Goal: Navigation & Orientation: Find specific page/section

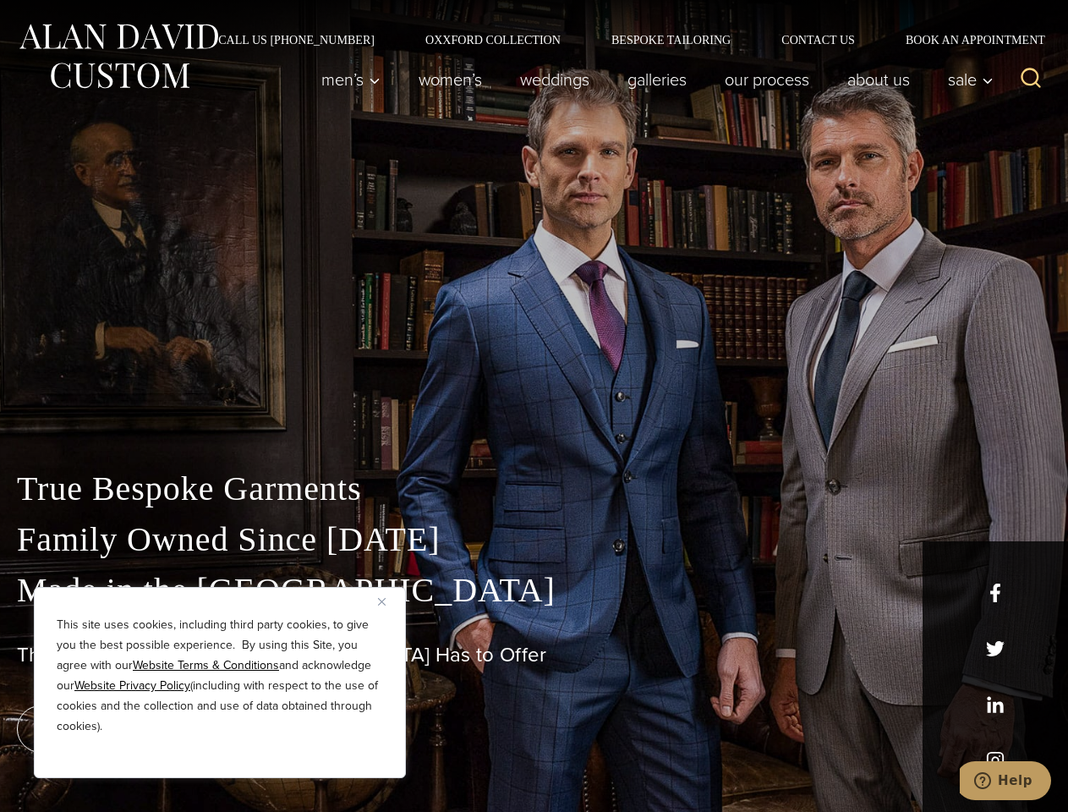
click at [533, 406] on div "True Bespoke Garments Family Owned Since [DATE] Made in [GEOGRAPHIC_DATA] The B…" at bounding box center [534, 595] width 1068 height 433
click at [388, 601] on button "Close" at bounding box center [388, 601] width 20 height 20
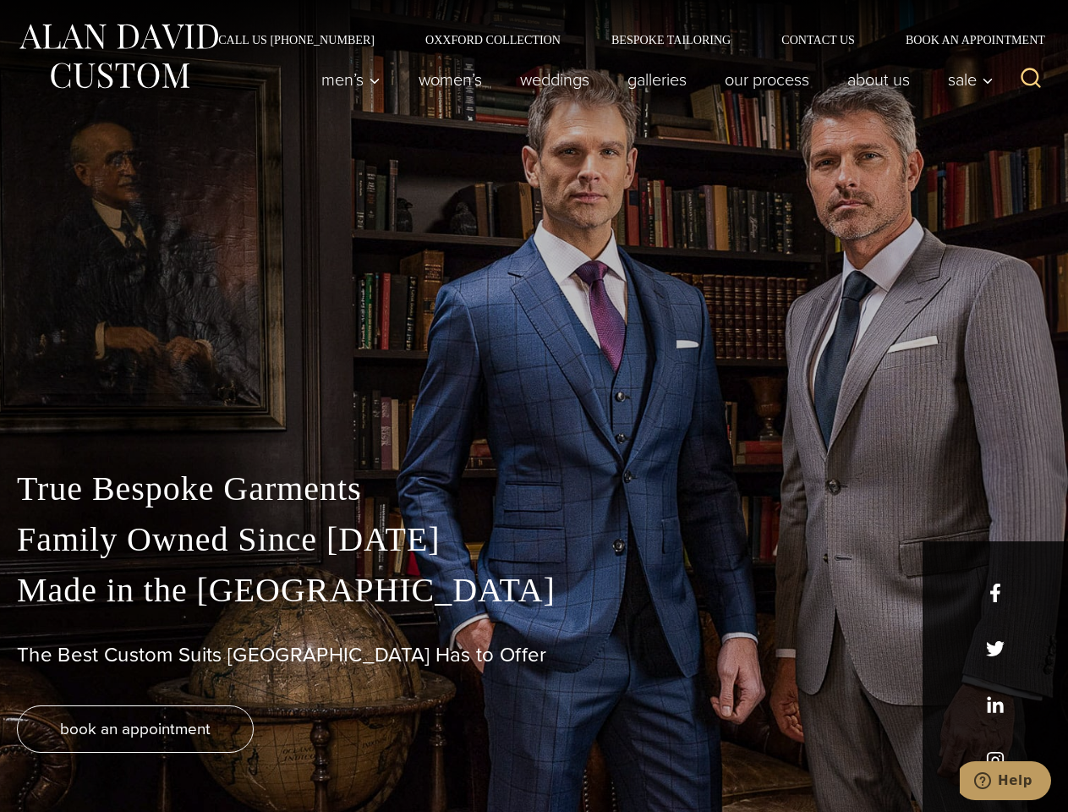
click at [220, 755] on div "True Bespoke Garments Family Owned Since [DATE] Made in [GEOGRAPHIC_DATA] The B…" at bounding box center [534, 637] width 1068 height 348
click at [1031, 79] on icon "Search" at bounding box center [1031, 78] width 25 height 25
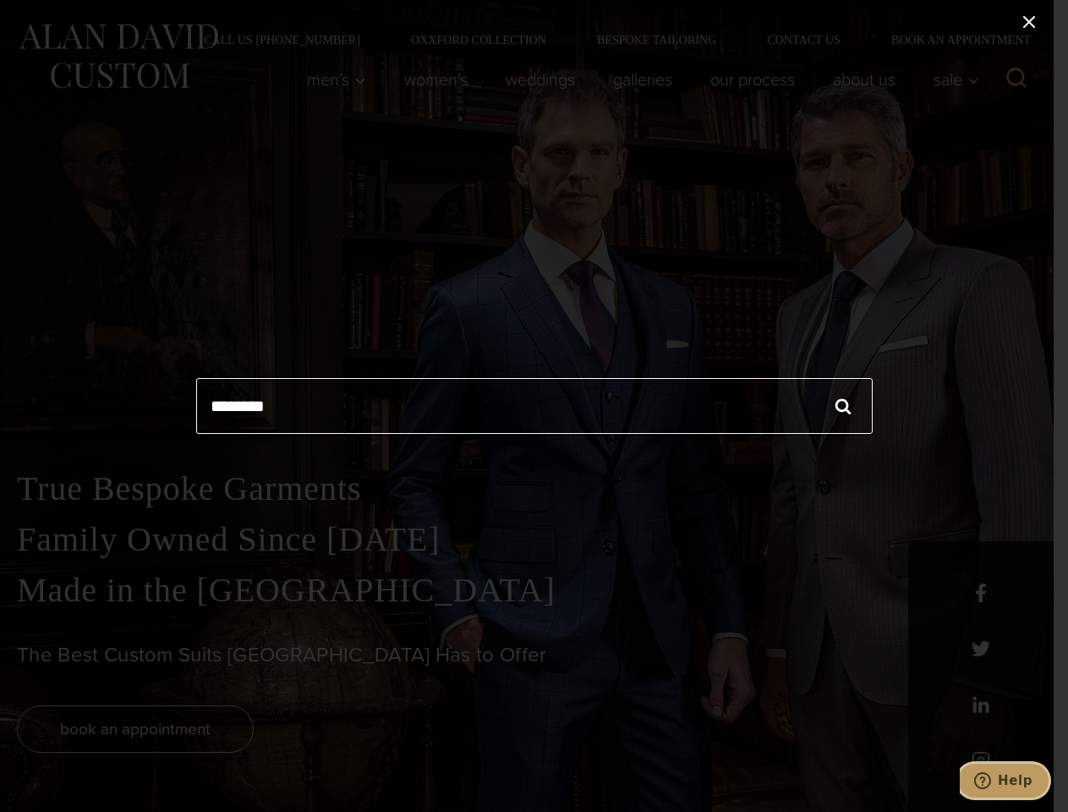
click at [991, 780] on icon "Help" at bounding box center [982, 780] width 17 height 17
